Goal: Task Accomplishment & Management: Manage account settings

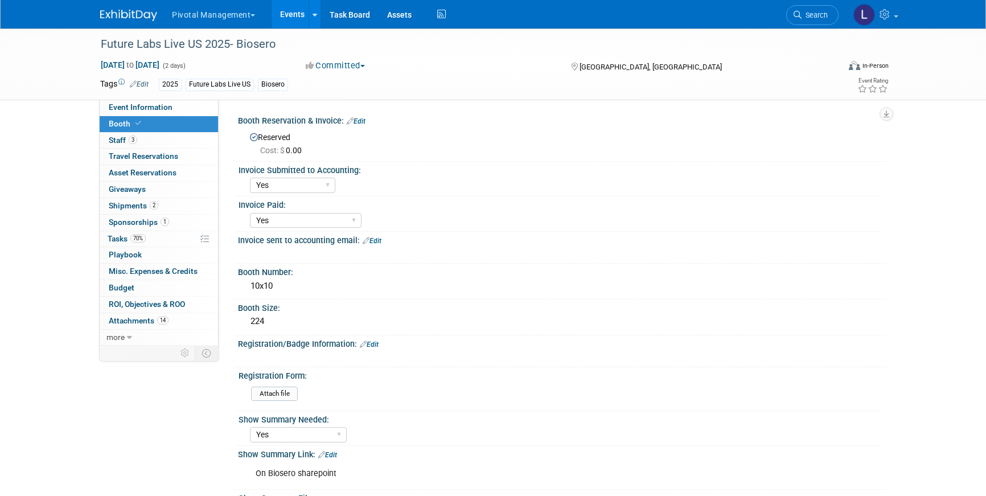
select select "Yes"
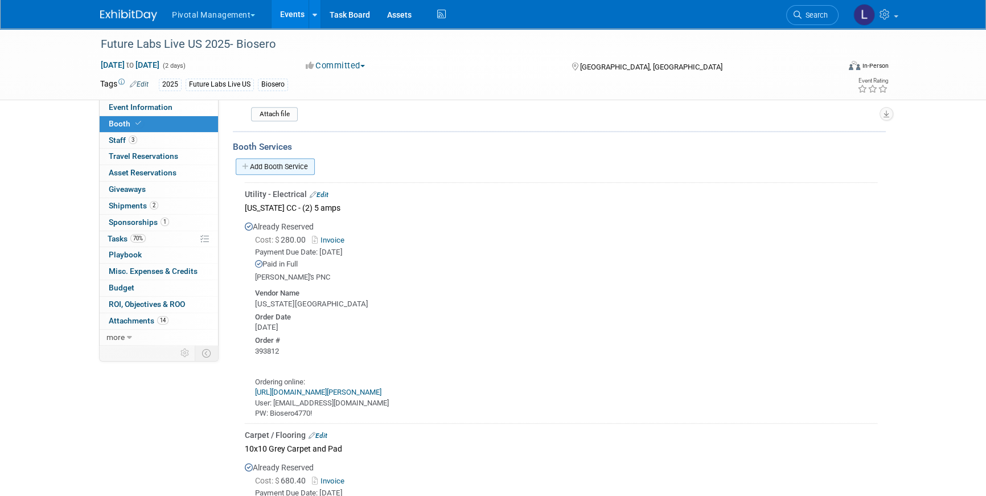
click at [279, 162] on link "Add Booth Service" at bounding box center [275, 166] width 79 height 17
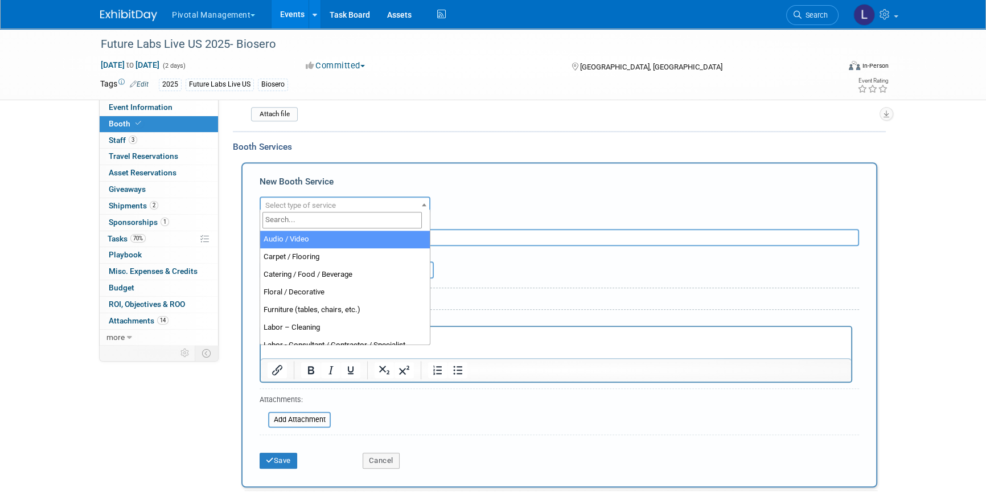
click at [314, 202] on span "Select type of service" at bounding box center [300, 205] width 71 height 9
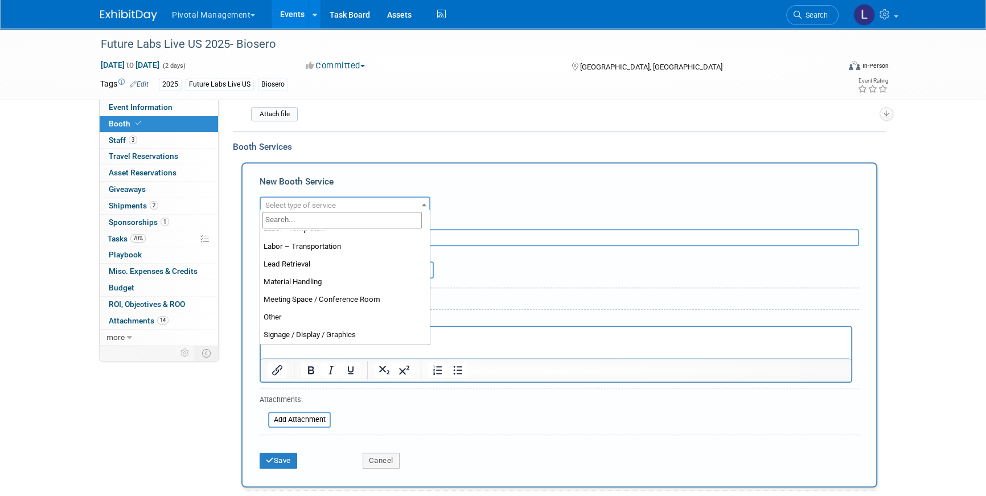
scroll to position [291, 0]
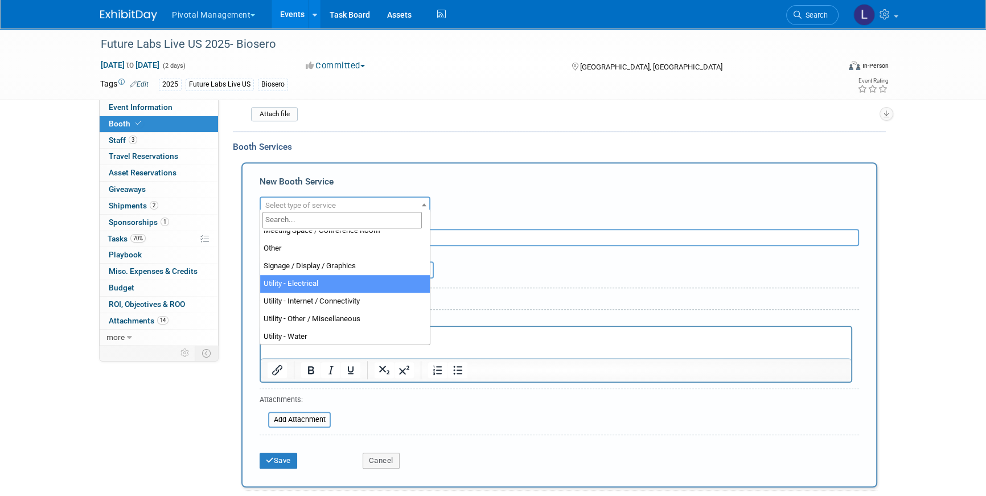
select select "8"
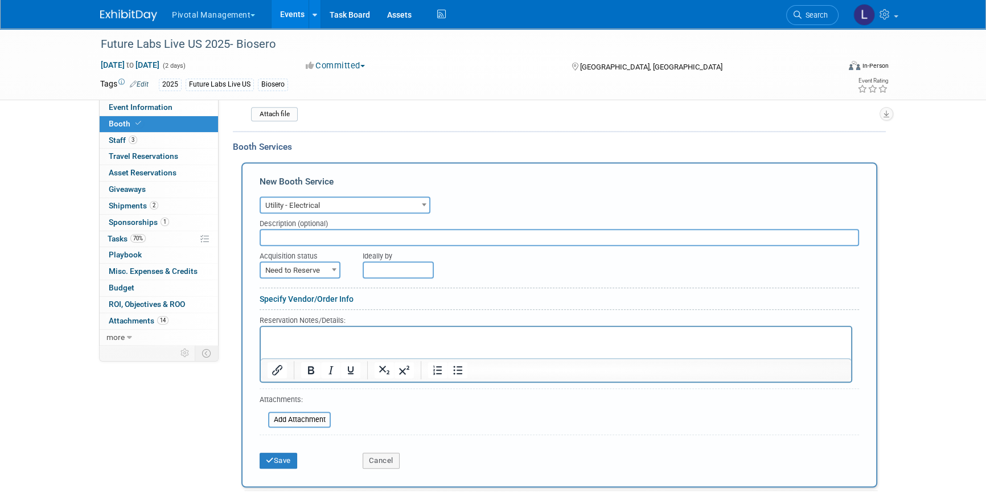
click at [336, 229] on input "text" at bounding box center [560, 237] width 600 height 17
type input "20 AMP for Go Simplte"
click at [325, 265] on span "Need to Reserve" at bounding box center [300, 271] width 79 height 16
select select "2"
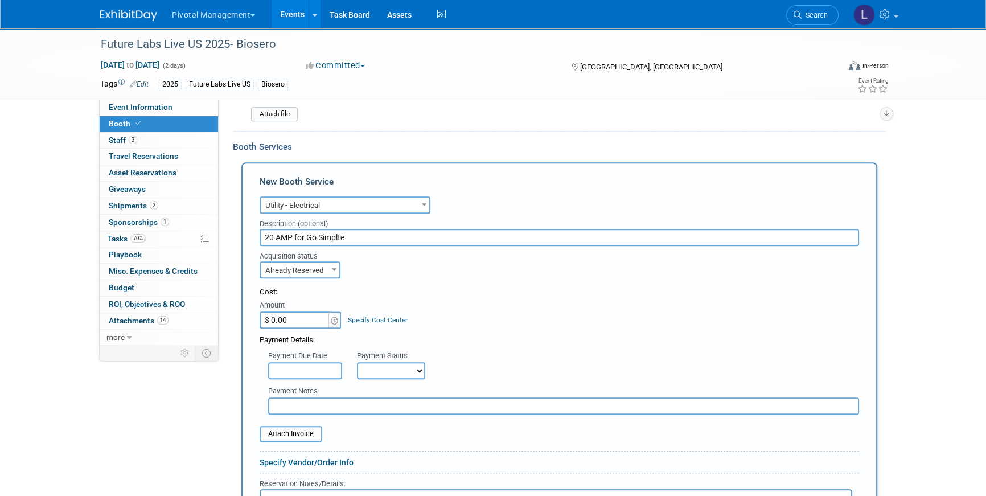
click at [309, 317] on input "$ 0.00" at bounding box center [295, 319] width 71 height 17
type input "$ 270.00"
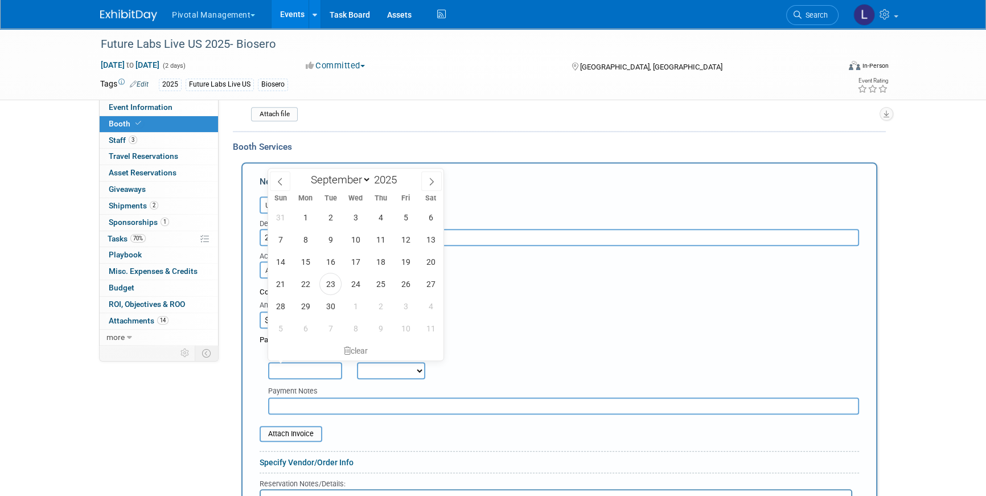
click at [297, 362] on input "text" at bounding box center [305, 370] width 74 height 17
click at [326, 278] on span "23" at bounding box center [330, 284] width 22 height 22
type input "[DATE]"
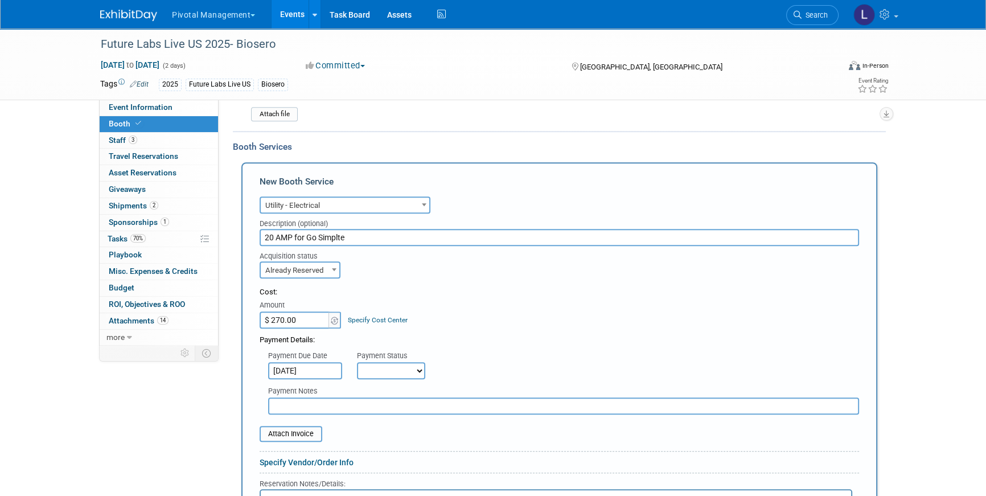
click at [382, 372] on select "Not Paid Yet Partially Paid Paid in Full" at bounding box center [391, 370] width 68 height 17
select select "1"
click at [357, 362] on select "Not Paid Yet Partially Paid Paid in Full" at bounding box center [391, 370] width 68 height 17
click at [334, 405] on input "text" at bounding box center [563, 405] width 591 height 17
type input "Travel Card"
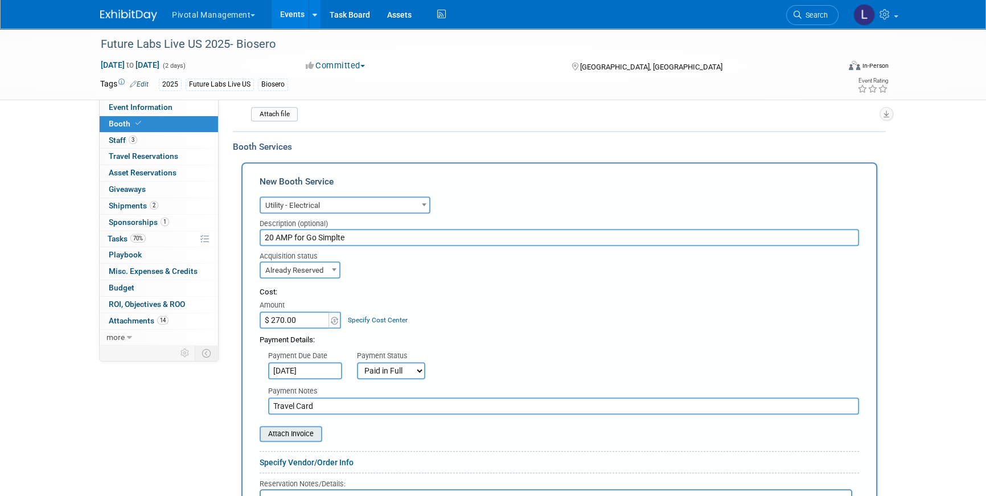
click at [298, 432] on input "file" at bounding box center [254, 434] width 136 height 14
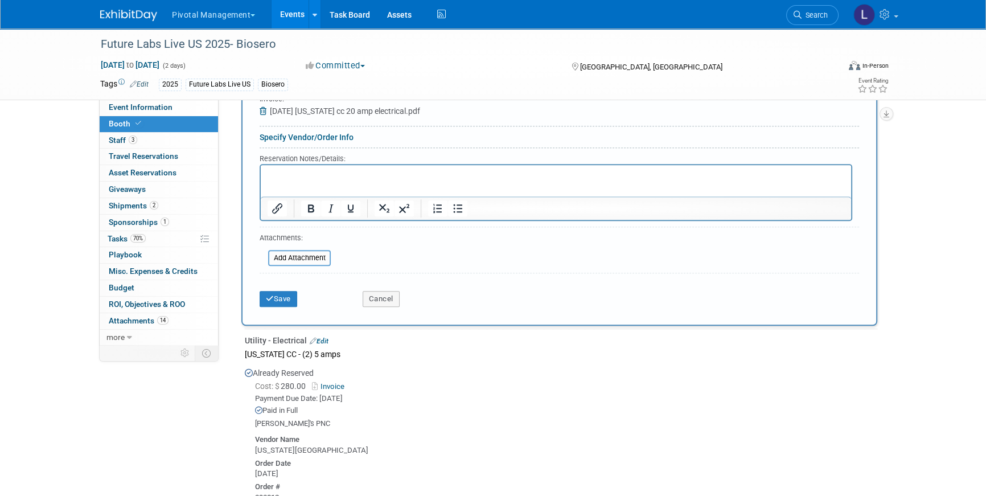
scroll to position [1146, 0]
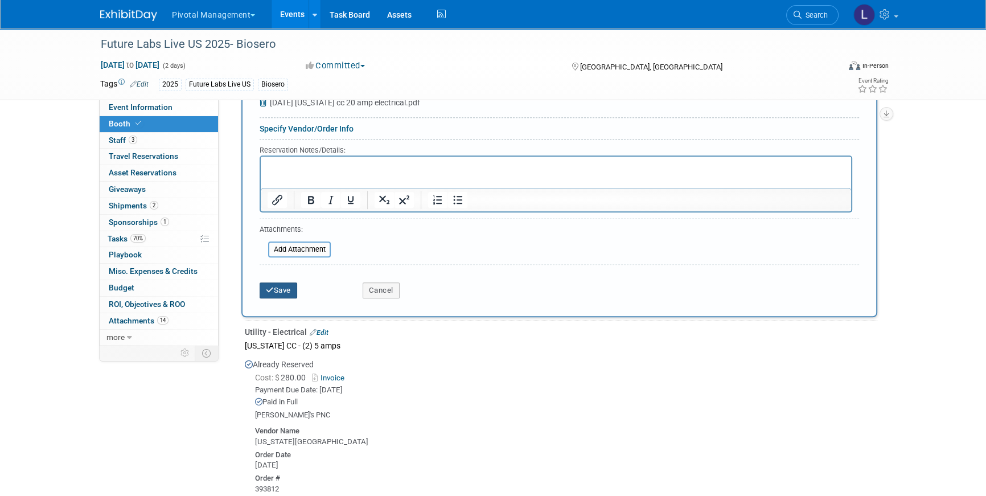
click at [273, 282] on button "Save" at bounding box center [279, 290] width 38 height 16
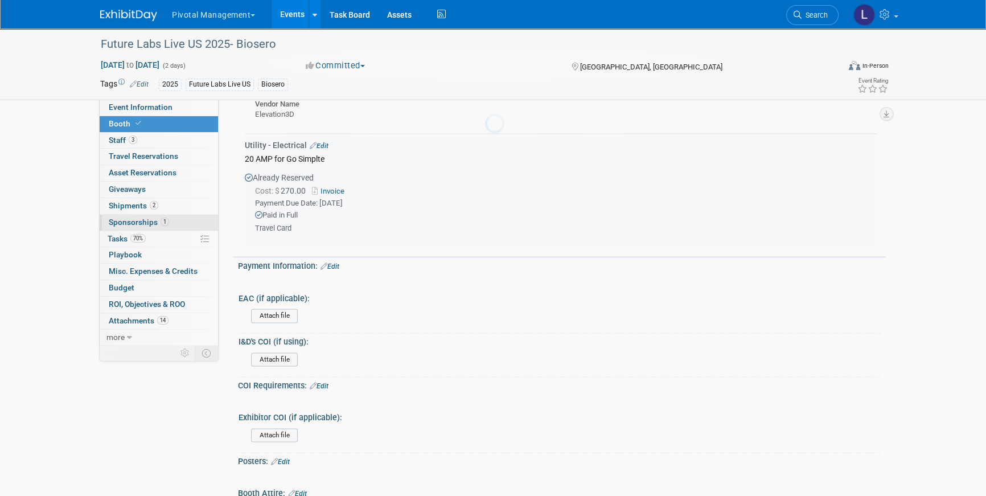
scroll to position [1886, 0]
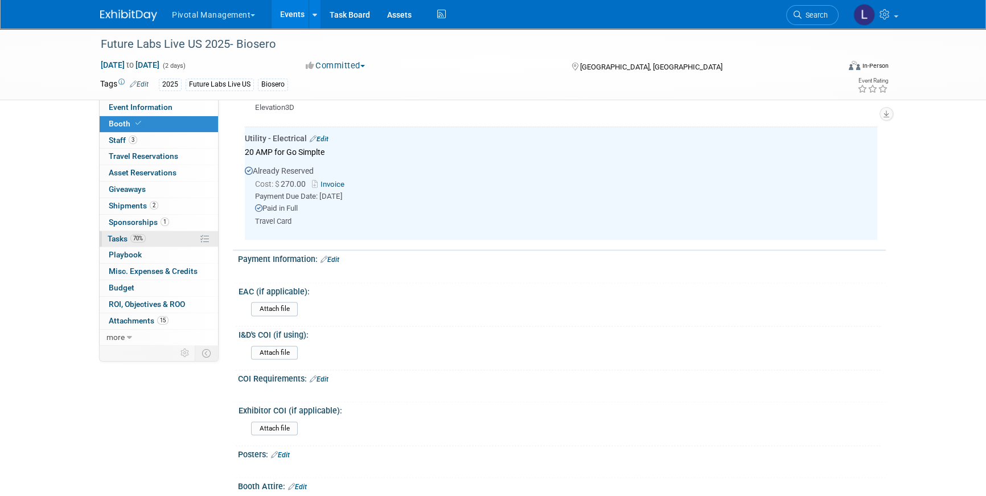
click at [121, 237] on span "Tasks 70%" at bounding box center [127, 238] width 38 height 9
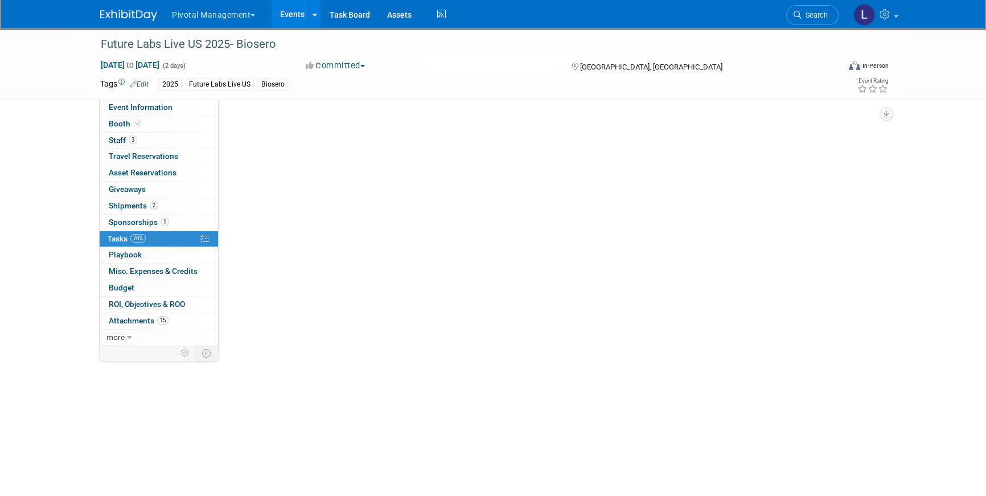
scroll to position [0, 0]
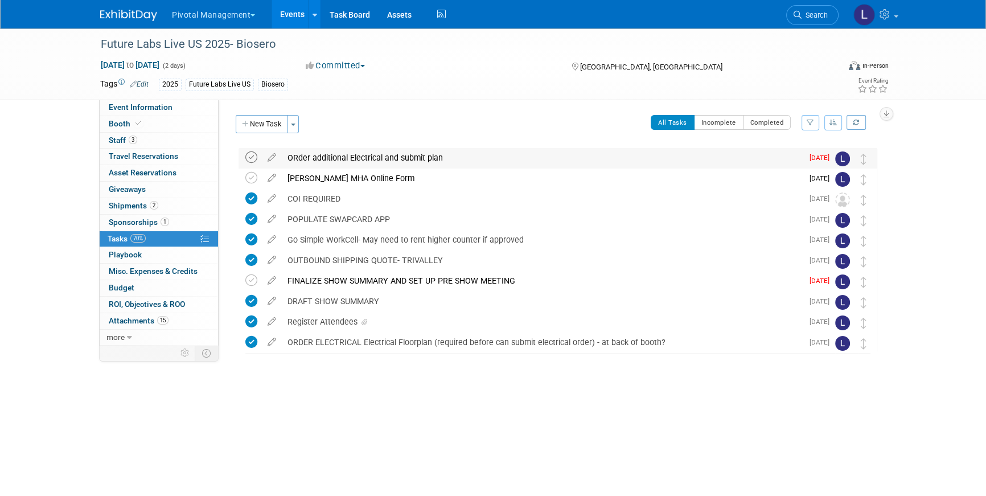
click at [250, 157] on icon at bounding box center [251, 157] width 12 height 12
click at [269, 282] on icon at bounding box center [272, 278] width 20 height 14
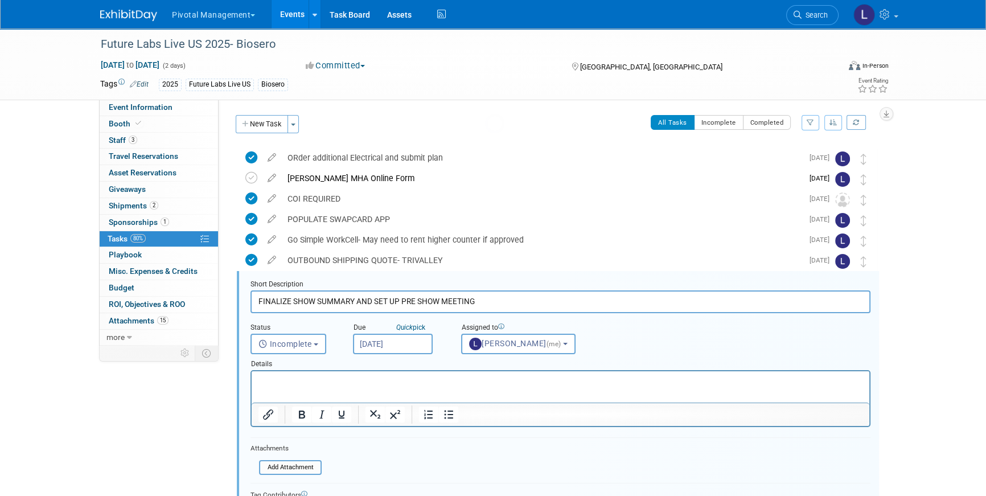
scroll to position [104, 0]
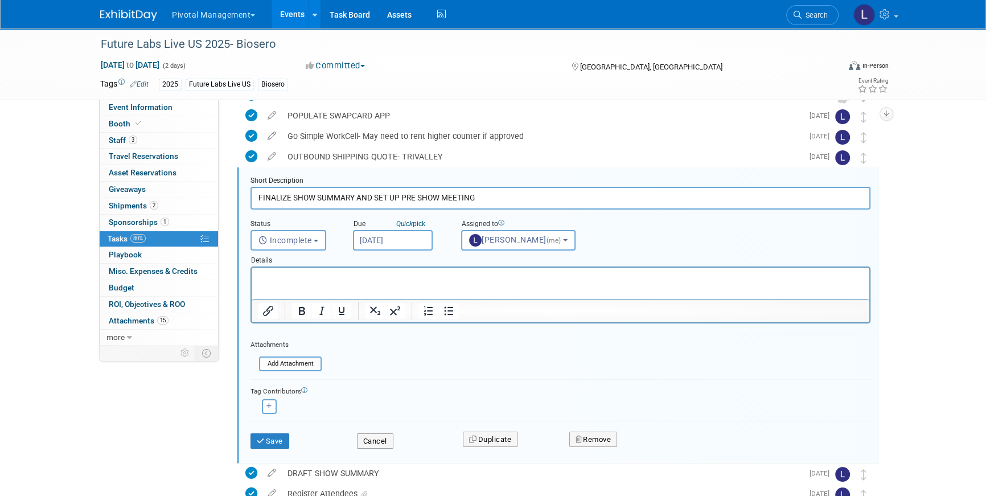
click at [387, 240] on input "[DATE]" at bounding box center [393, 240] width 80 height 21
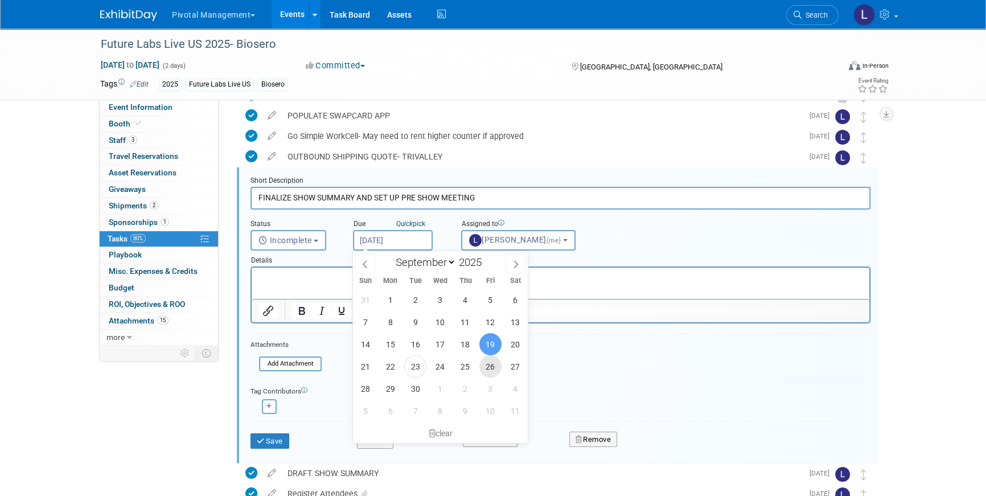
click at [491, 366] on span "26" at bounding box center [490, 366] width 22 height 22
type input "[DATE]"
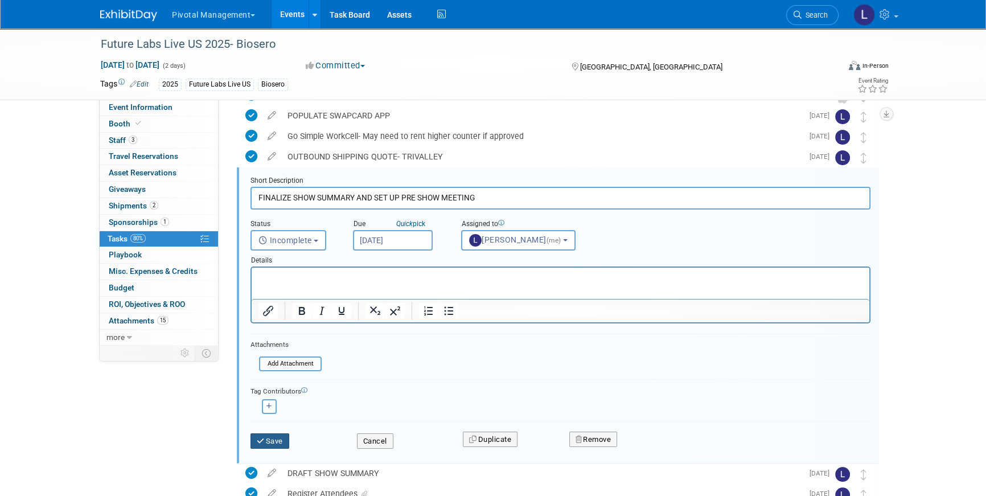
click at [271, 444] on button "Save" at bounding box center [270, 441] width 39 height 16
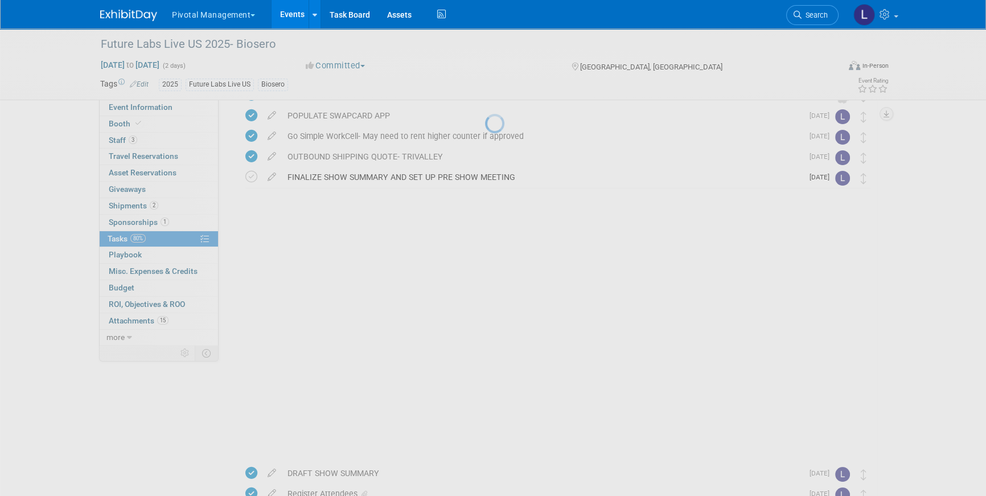
scroll to position [0, 0]
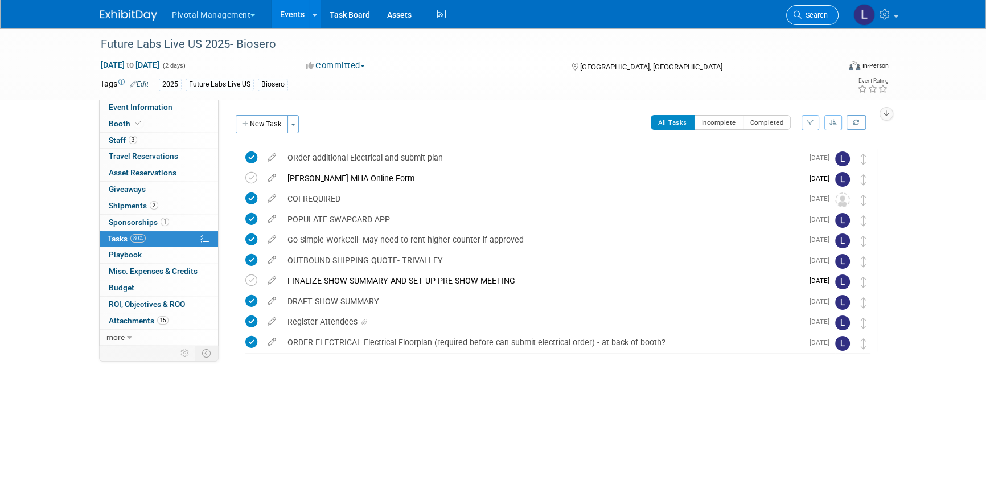
click at [821, 14] on span "Search" at bounding box center [815, 15] width 26 height 9
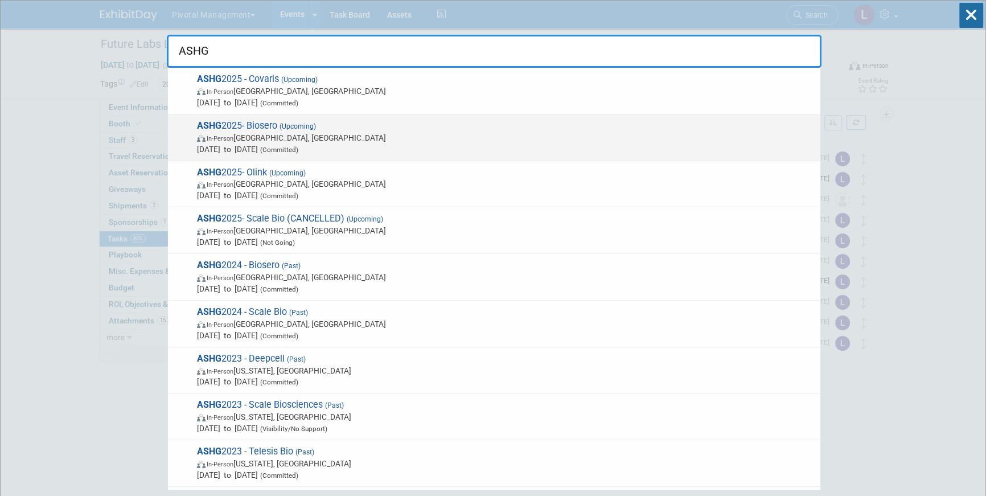
type input "ASHG"
click at [375, 134] on span "In-Person [GEOGRAPHIC_DATA], [GEOGRAPHIC_DATA]" at bounding box center [506, 137] width 618 height 11
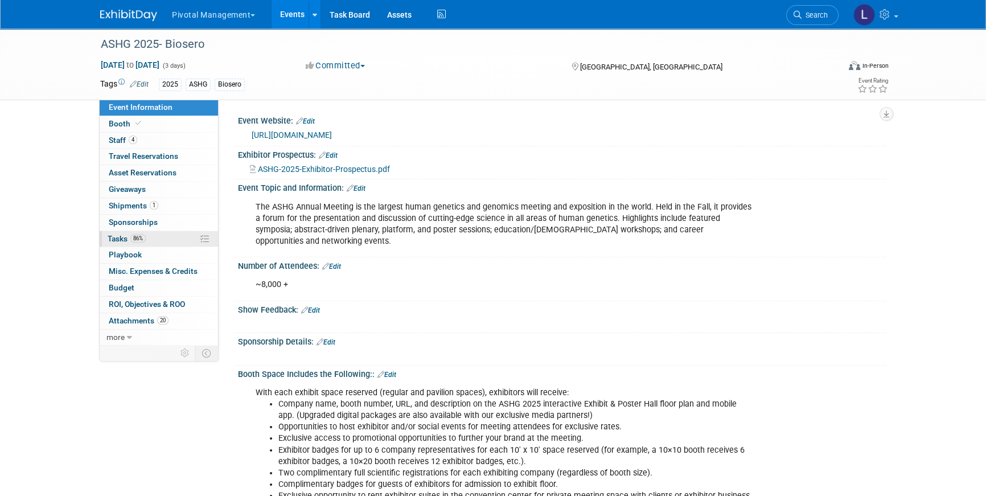
click at [128, 239] on span "Tasks 86%" at bounding box center [127, 238] width 38 height 9
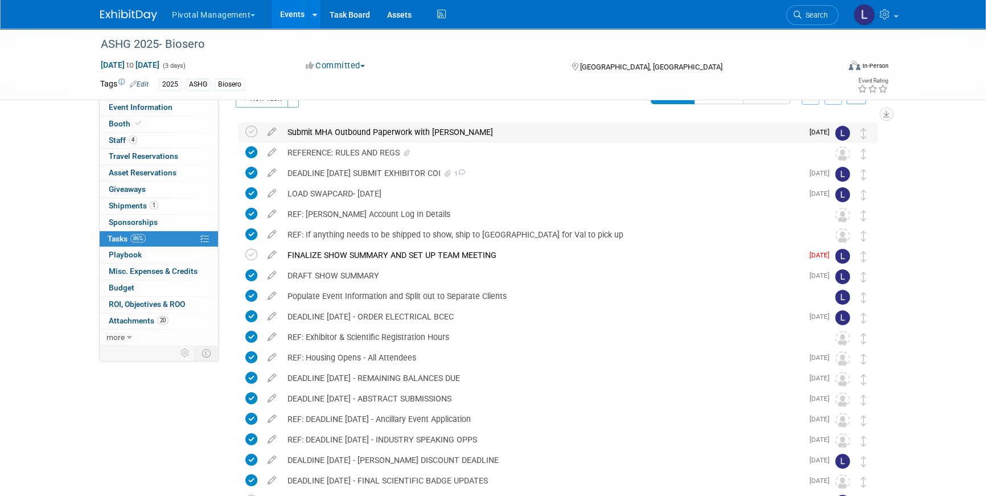
scroll to position [16, 0]
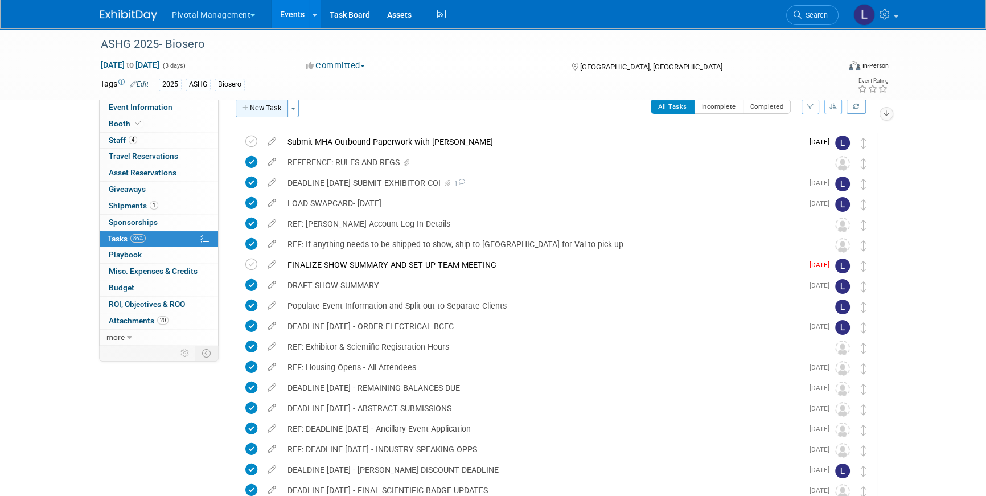
click at [254, 106] on button "New Task" at bounding box center [262, 108] width 52 height 18
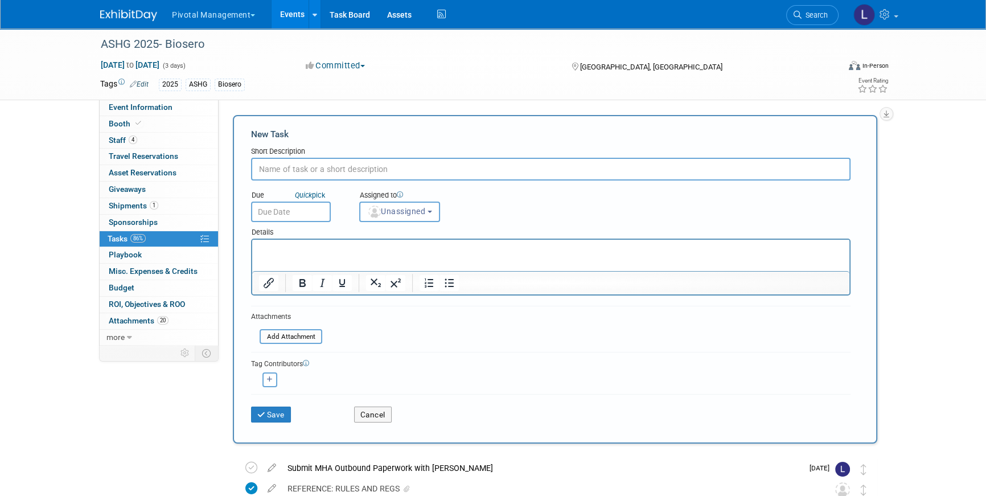
scroll to position [0, 0]
type input "S"
type input "PROMOTION APPROVAL DEADLINE- SEPTEMBER 29"
click at [422, 214] on span "Unassigned" at bounding box center [396, 211] width 58 height 9
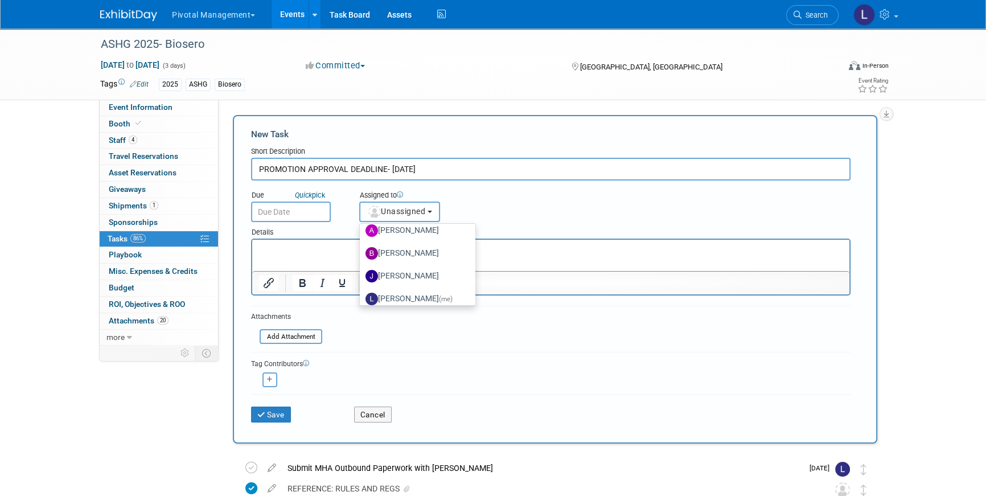
scroll to position [96, 0]
click at [439, 235] on span "(me)" at bounding box center [446, 233] width 14 height 8
click at [362, 235] on input "Leslie Pelton (me)" at bounding box center [357, 231] width 7 height 7
select select "dc5d874d-e65f-4397-9ee7-21f806dbe4f5"
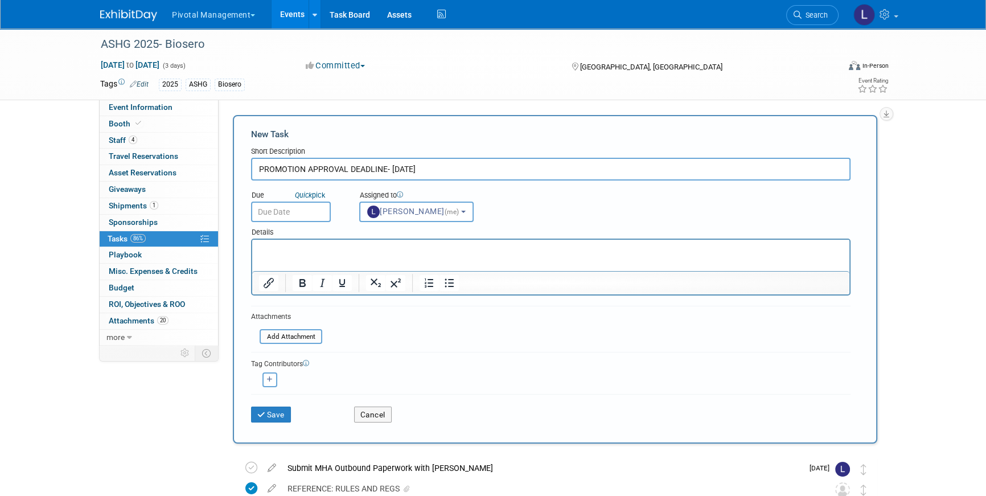
click at [237, 202] on div "New Task Short Description PROMOTION APPROVAL DEADLINE- SEPTEMBER 29 Due Quick …" at bounding box center [555, 279] width 645 height 329
click at [277, 216] on input "text" at bounding box center [291, 212] width 80 height 21
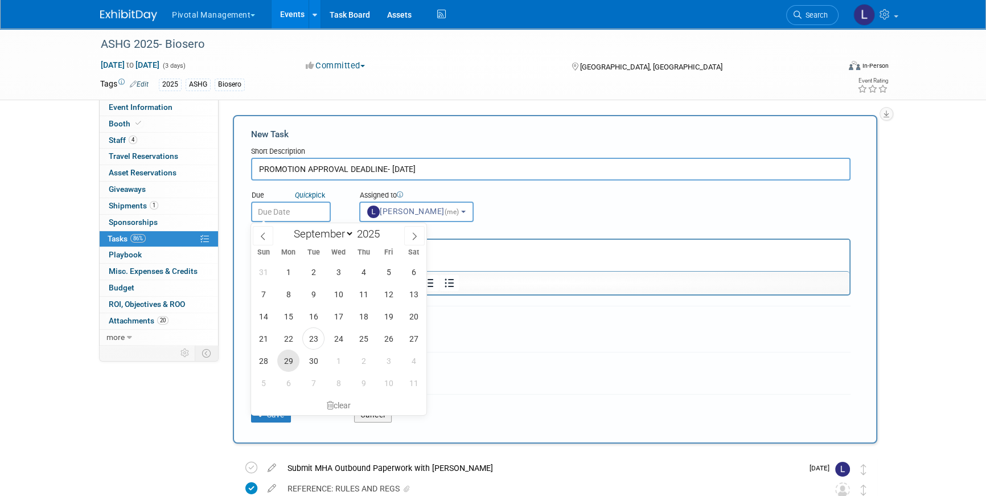
click at [293, 360] on span "29" at bounding box center [288, 361] width 22 height 22
type input "Sep 29, 2025"
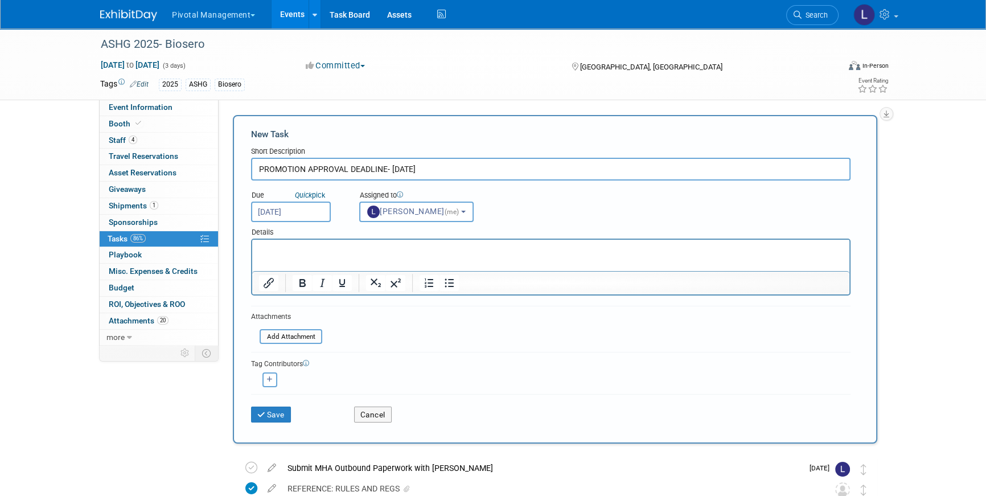
click at [312, 256] on html at bounding box center [550, 248] width 597 height 16
click at [284, 331] on input "file" at bounding box center [254, 336] width 136 height 13
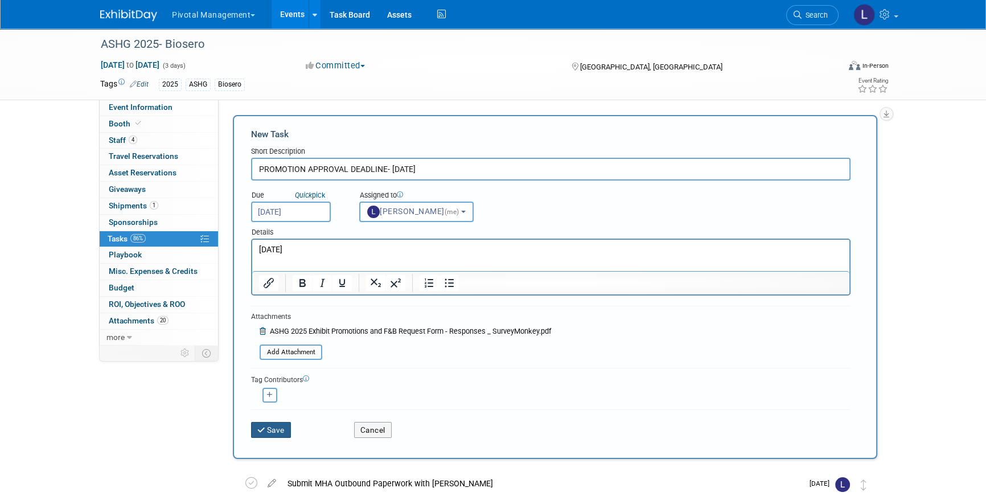
click at [272, 426] on button "Save" at bounding box center [271, 430] width 40 height 16
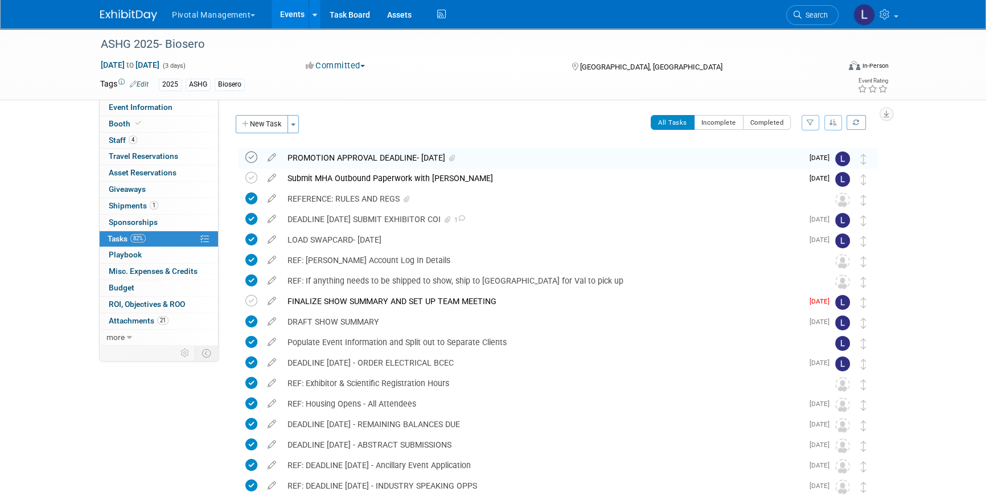
click at [253, 154] on icon at bounding box center [251, 157] width 12 height 12
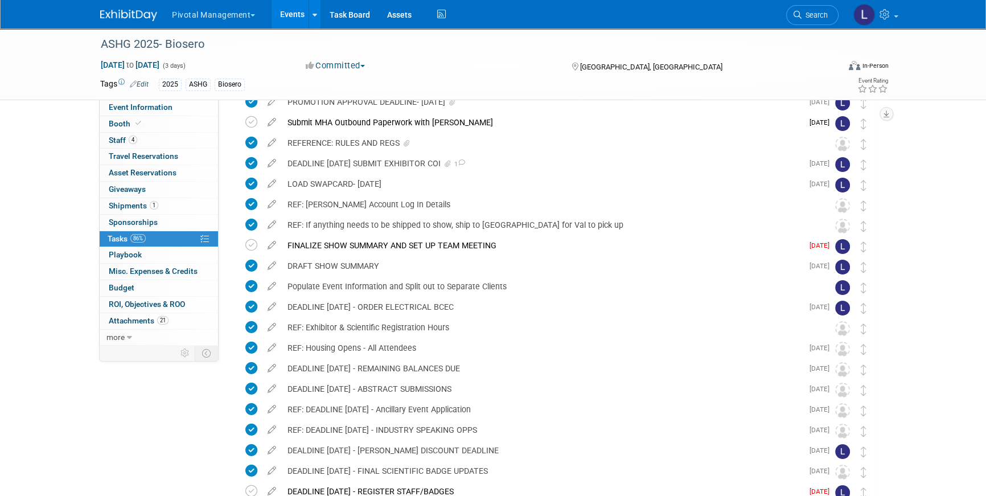
scroll to position [49, 0]
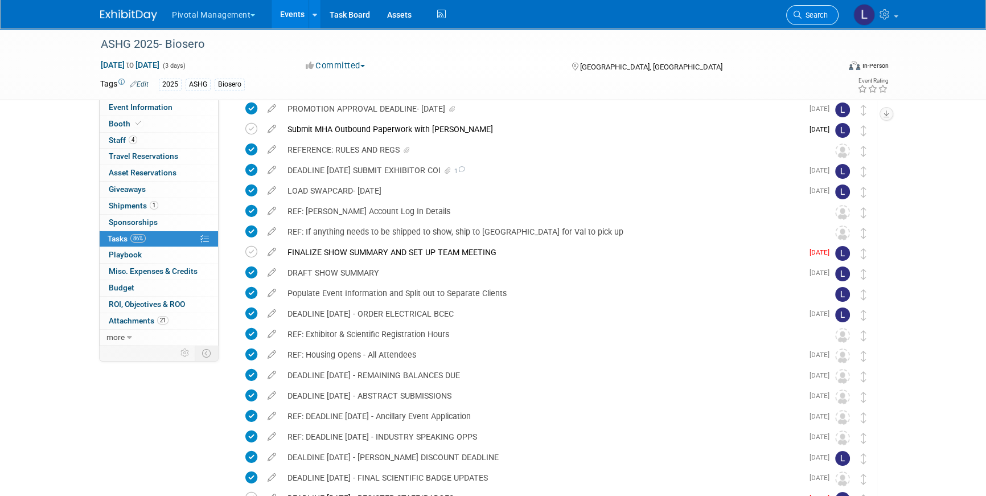
click at [805, 19] on span "Search" at bounding box center [815, 15] width 26 height 9
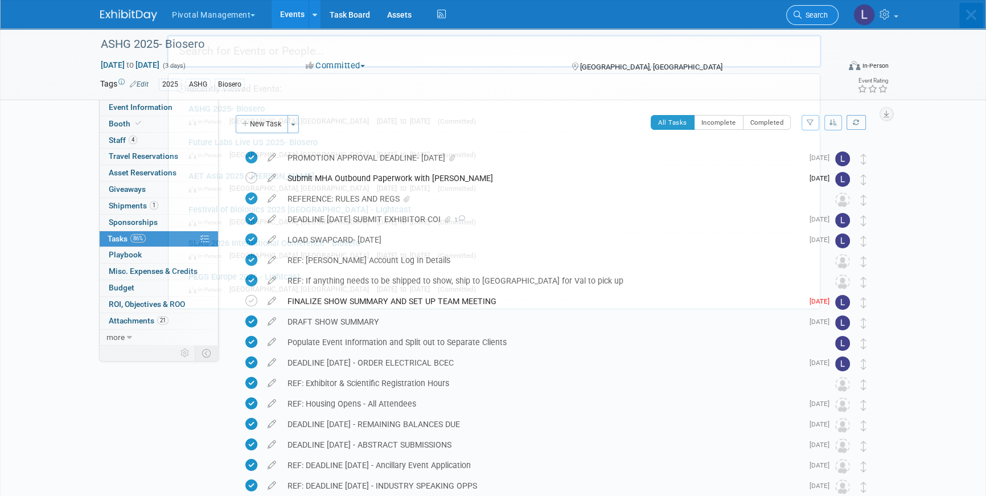
click at [805, 19] on div "Recently Viewed Events: ASHG 2025- Biosero In-Person Boston, MA Oct 15, 2025 to…" at bounding box center [494, 155] width 655 height 309
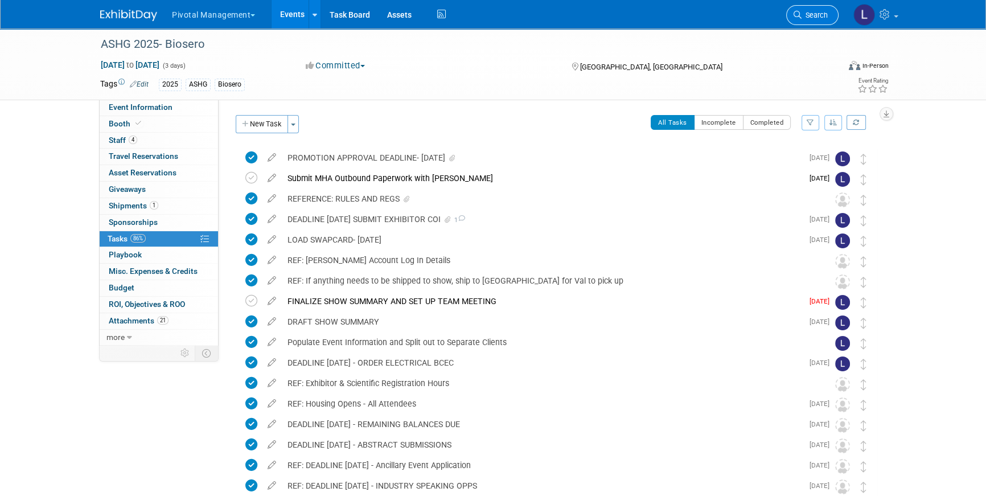
click at [827, 18] on span "Search" at bounding box center [815, 15] width 26 height 9
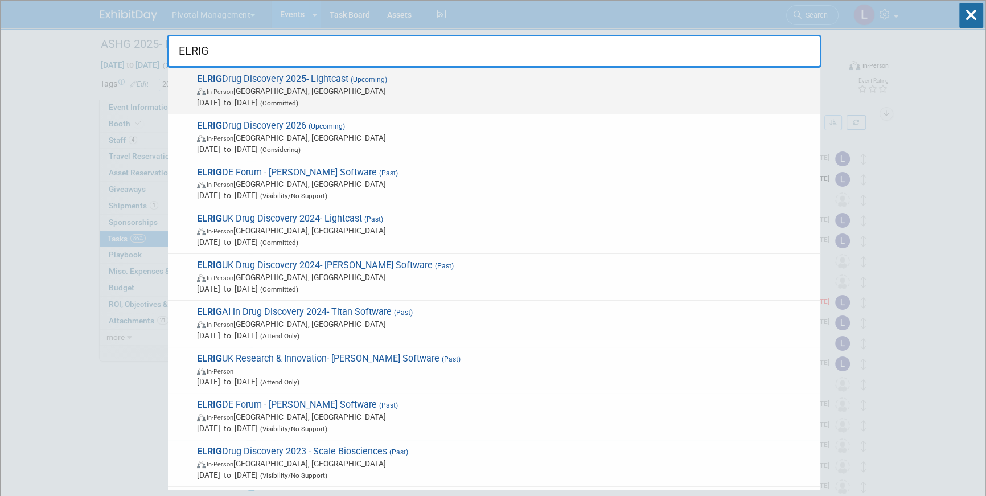
type input "ELRIG"
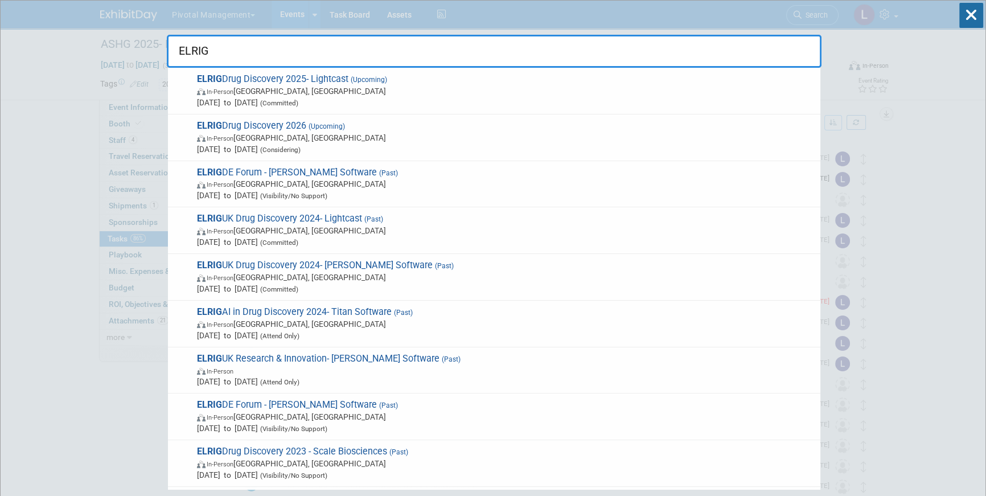
click at [386, 80] on span "(Upcoming)" at bounding box center [368, 80] width 39 height 8
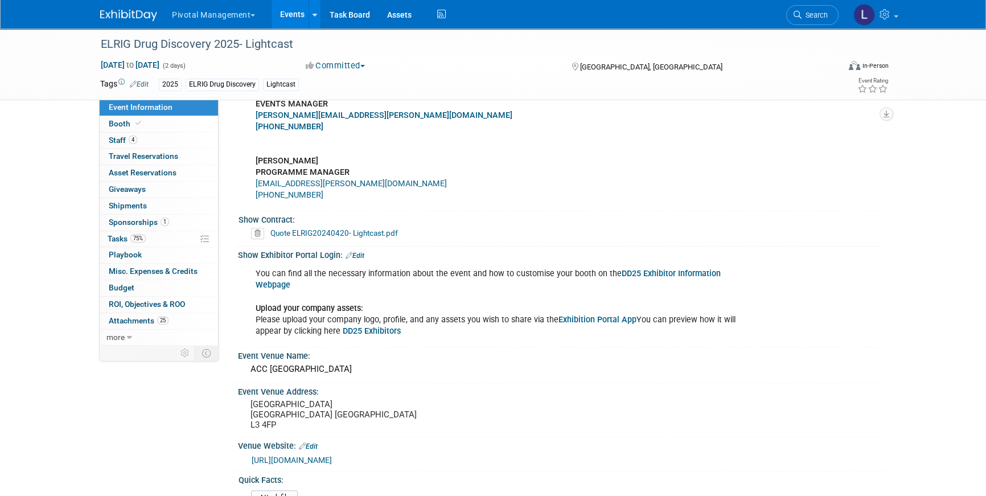
scroll to position [952, 0]
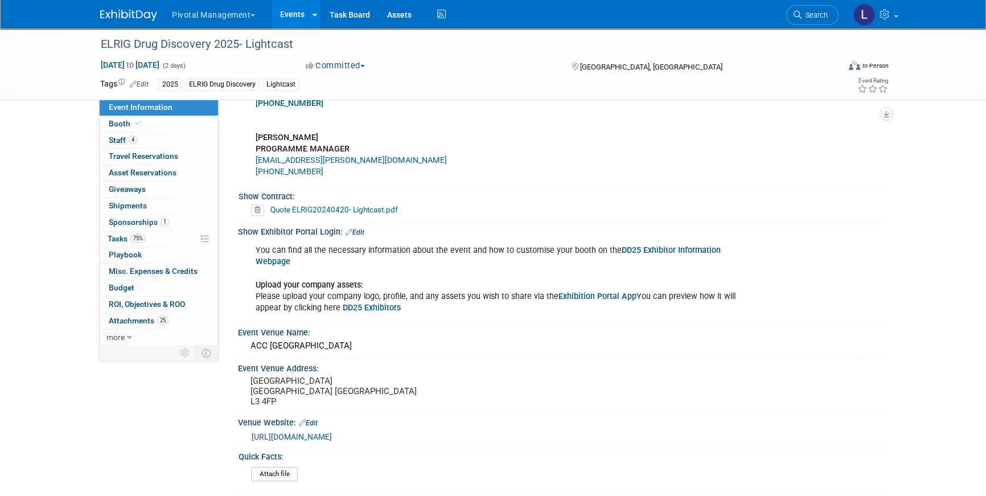
click at [599, 292] on link "Exhibition Portal App" at bounding box center [598, 297] width 78 height 10
